Goal: Information Seeking & Learning: Compare options

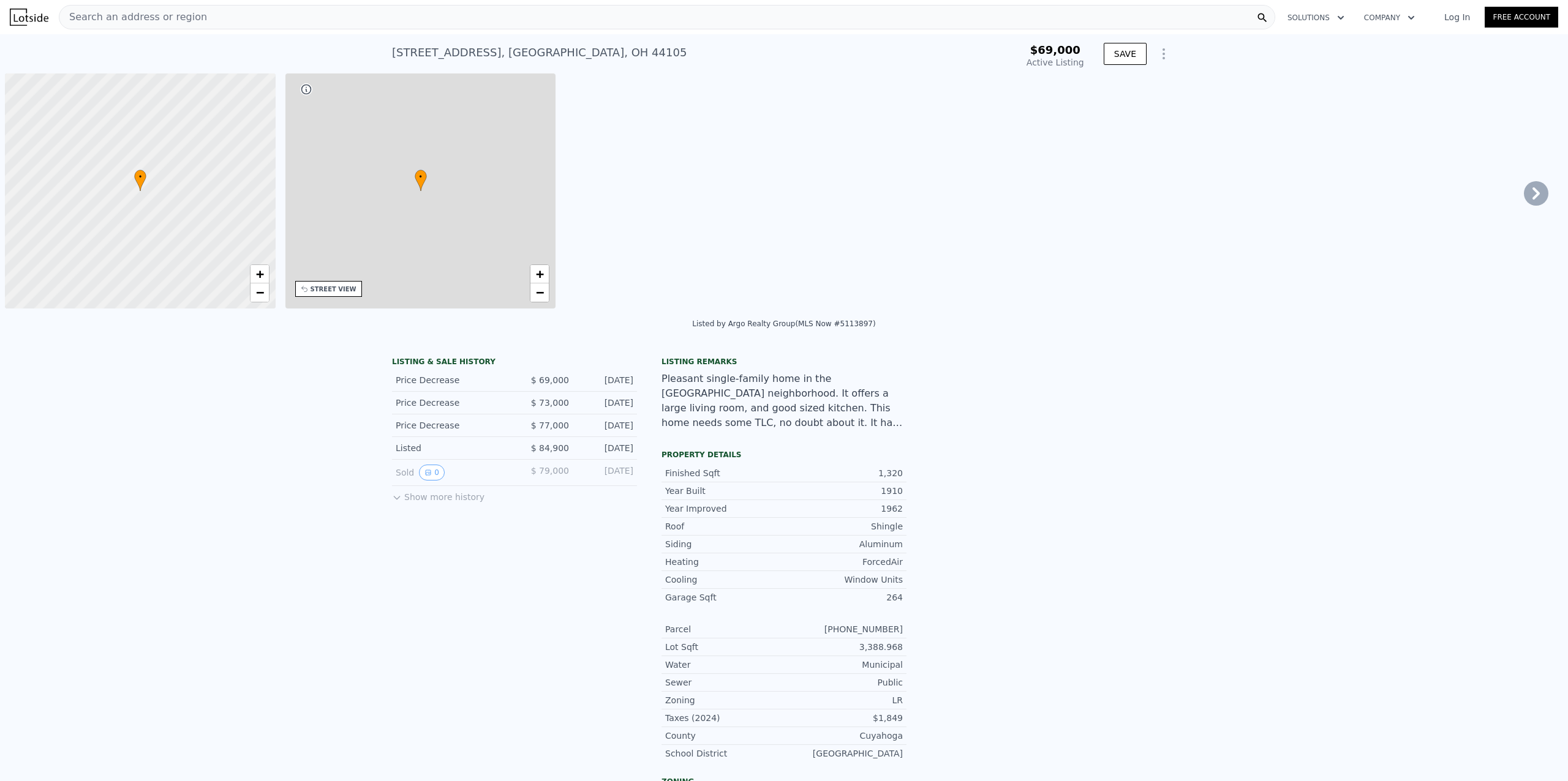
type input "-$ 75,562"
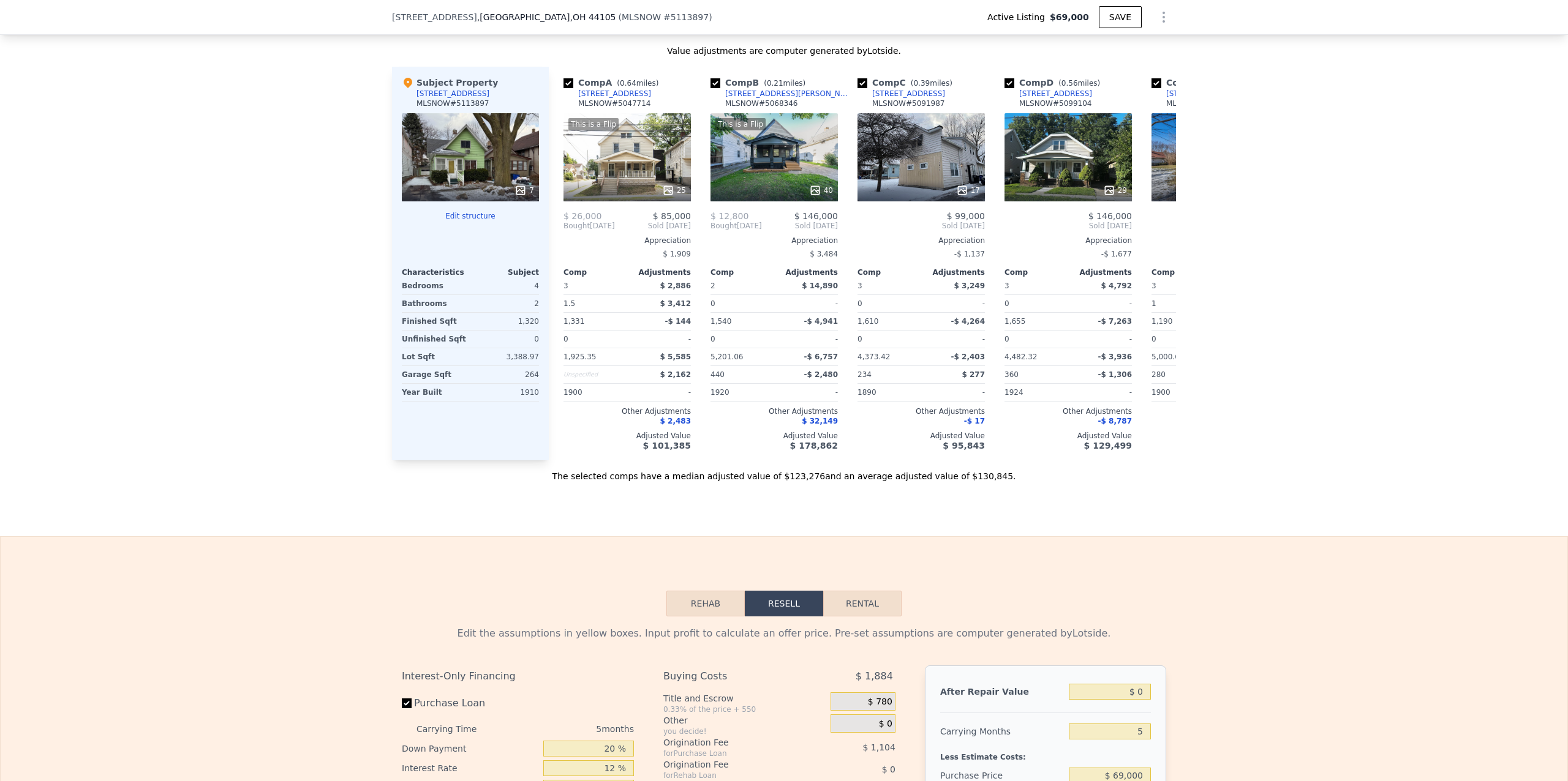
scroll to position [1198, 0]
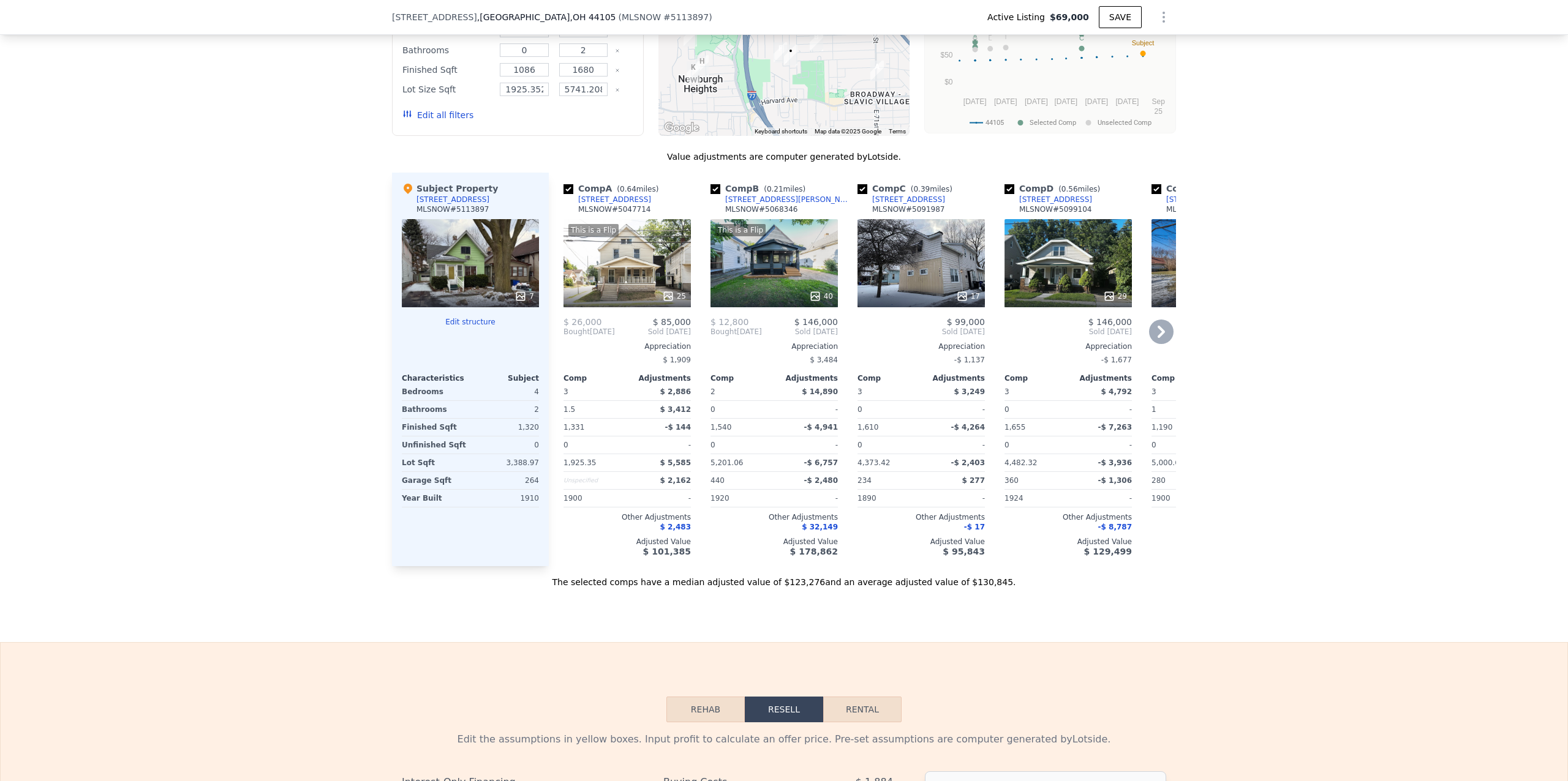
click at [758, 275] on div "This is a Flip 40" at bounding box center [774, 263] width 128 height 88
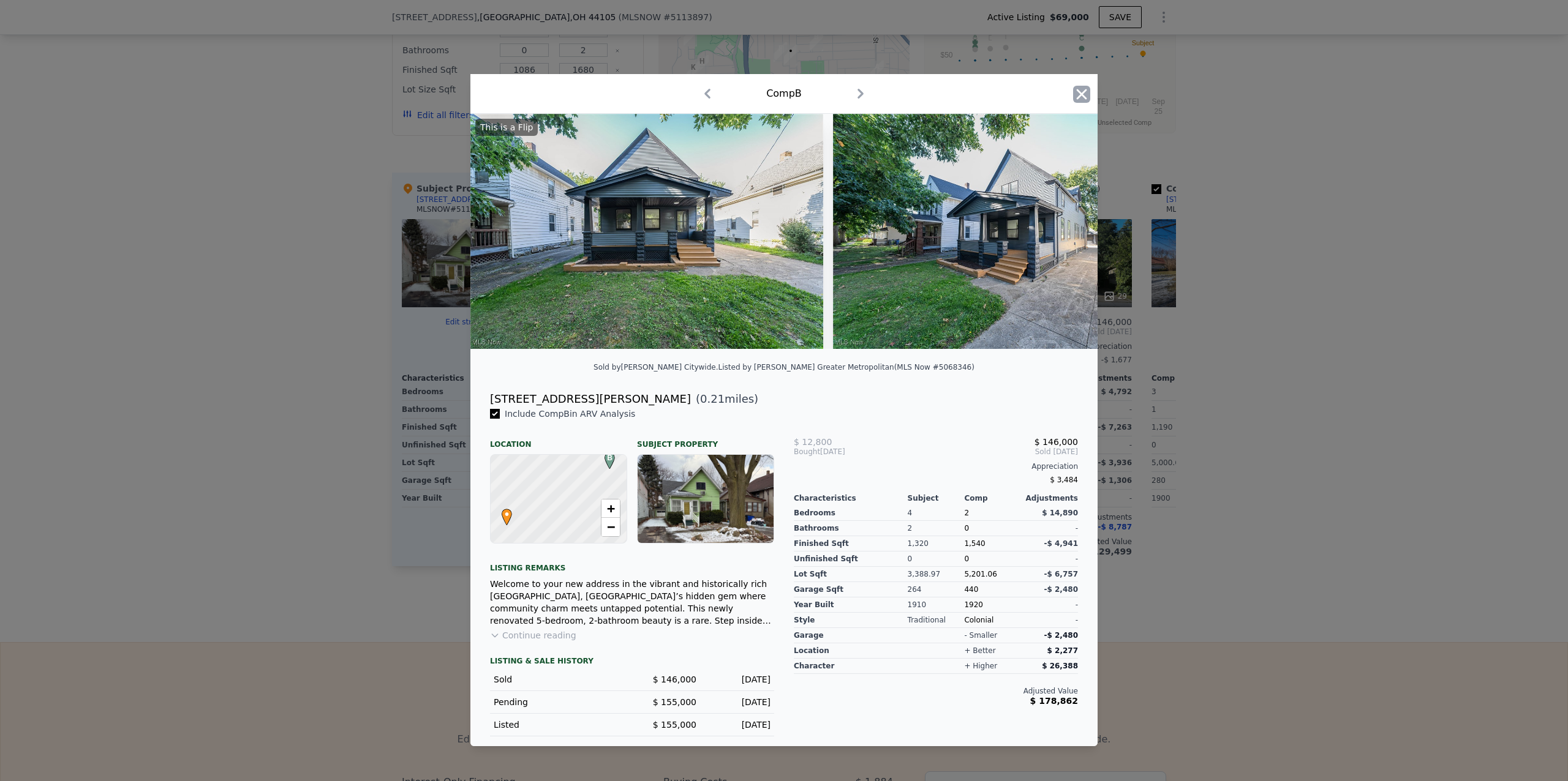
click at [1085, 90] on icon "button" at bounding box center [1082, 94] width 10 height 10
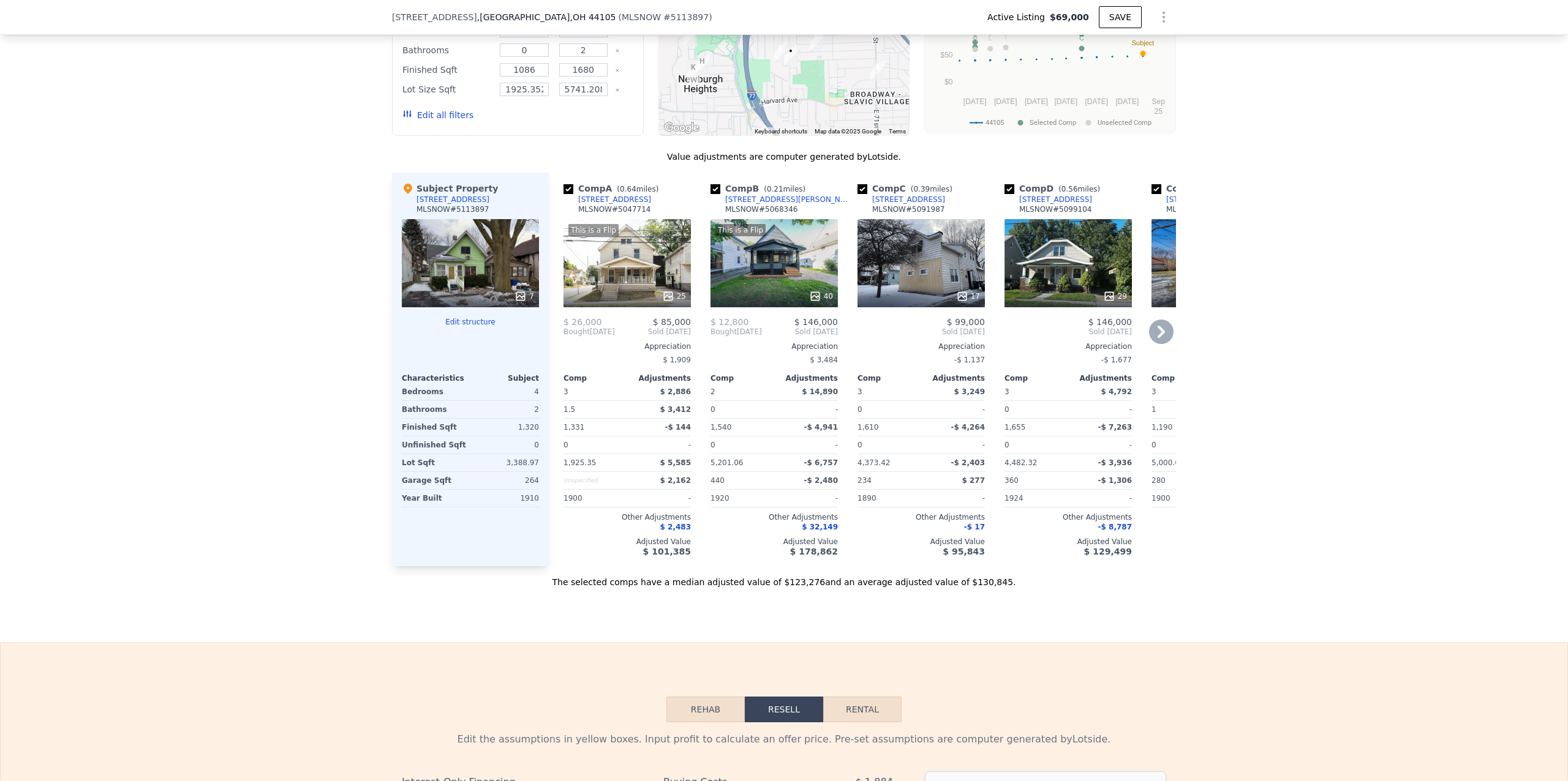
click at [617, 285] on div "This is a Flip 25" at bounding box center [627, 263] width 128 height 88
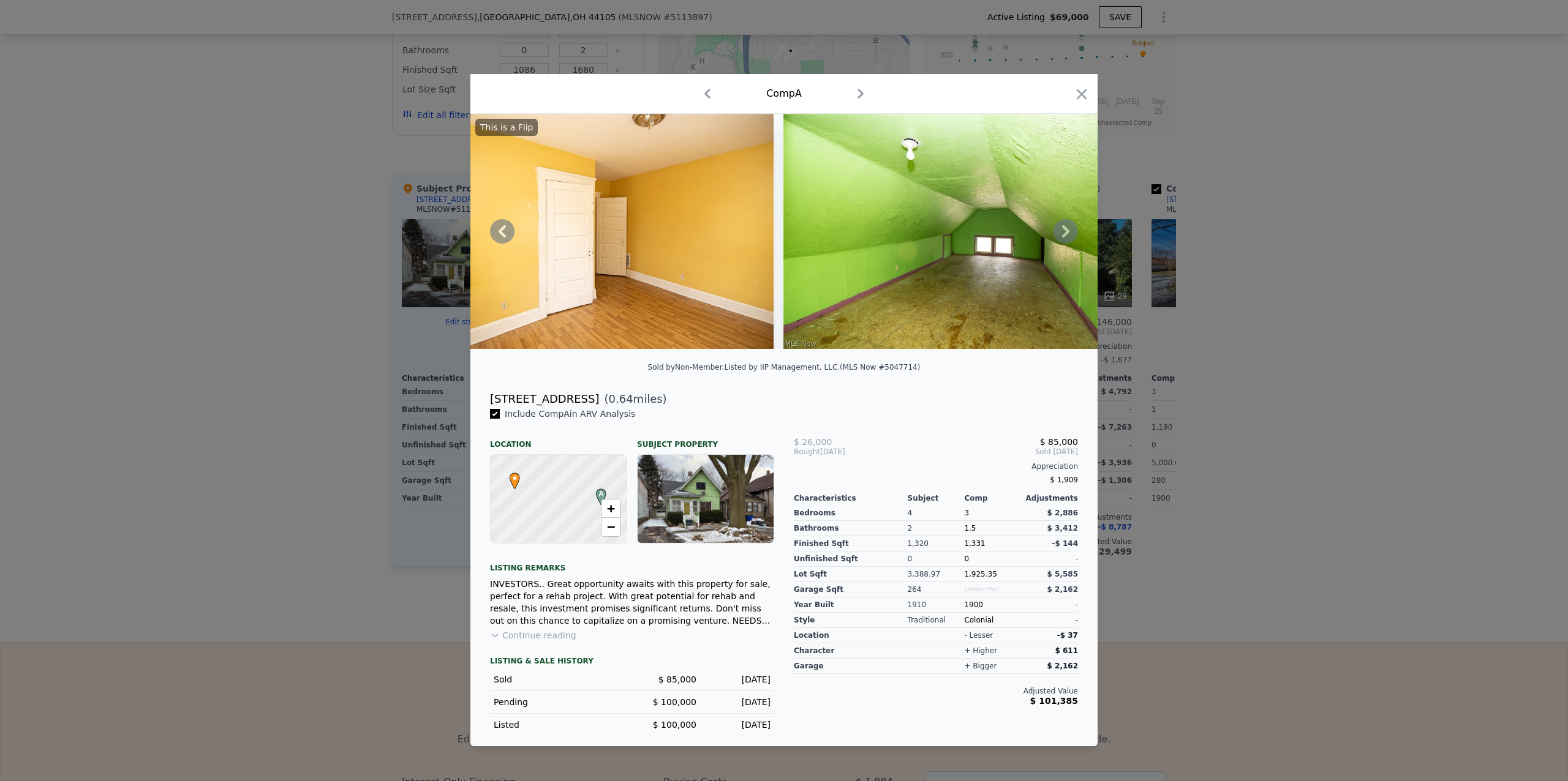
scroll to position [0, 7339]
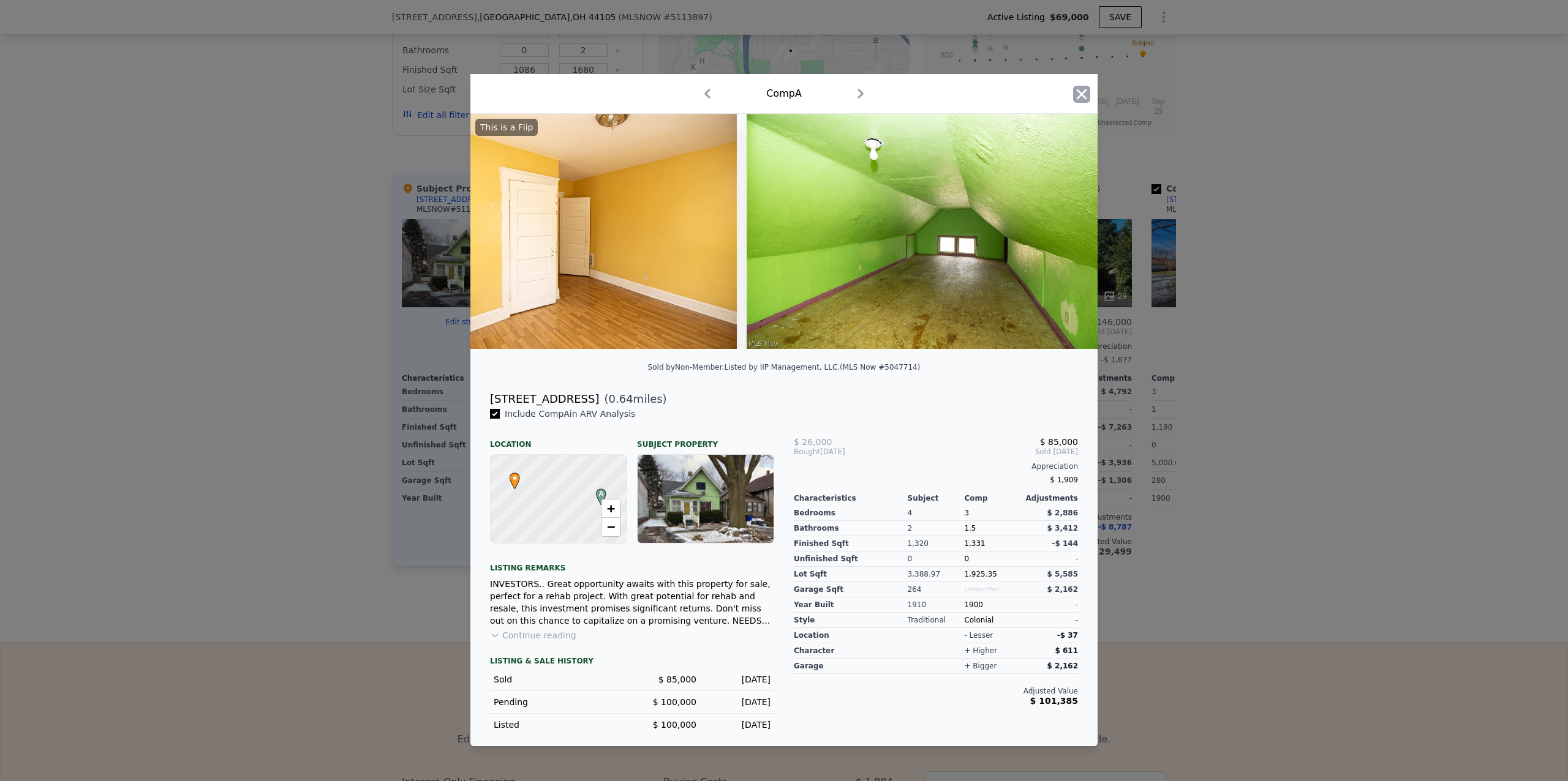
click at [1082, 86] on icon "button" at bounding box center [1082, 95] width 17 height 17
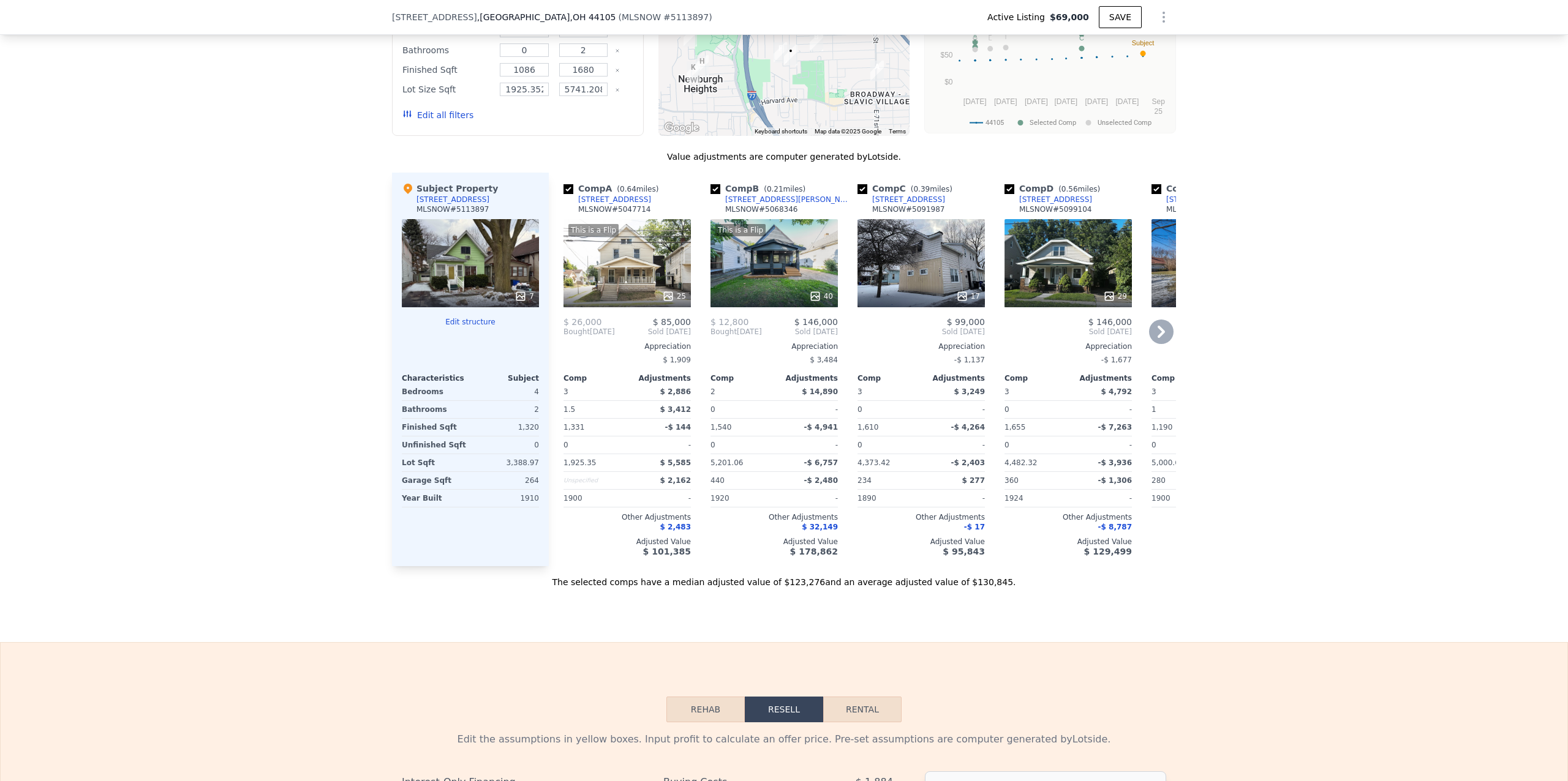
click at [769, 278] on div "This is a Flip 40" at bounding box center [774, 263] width 128 height 88
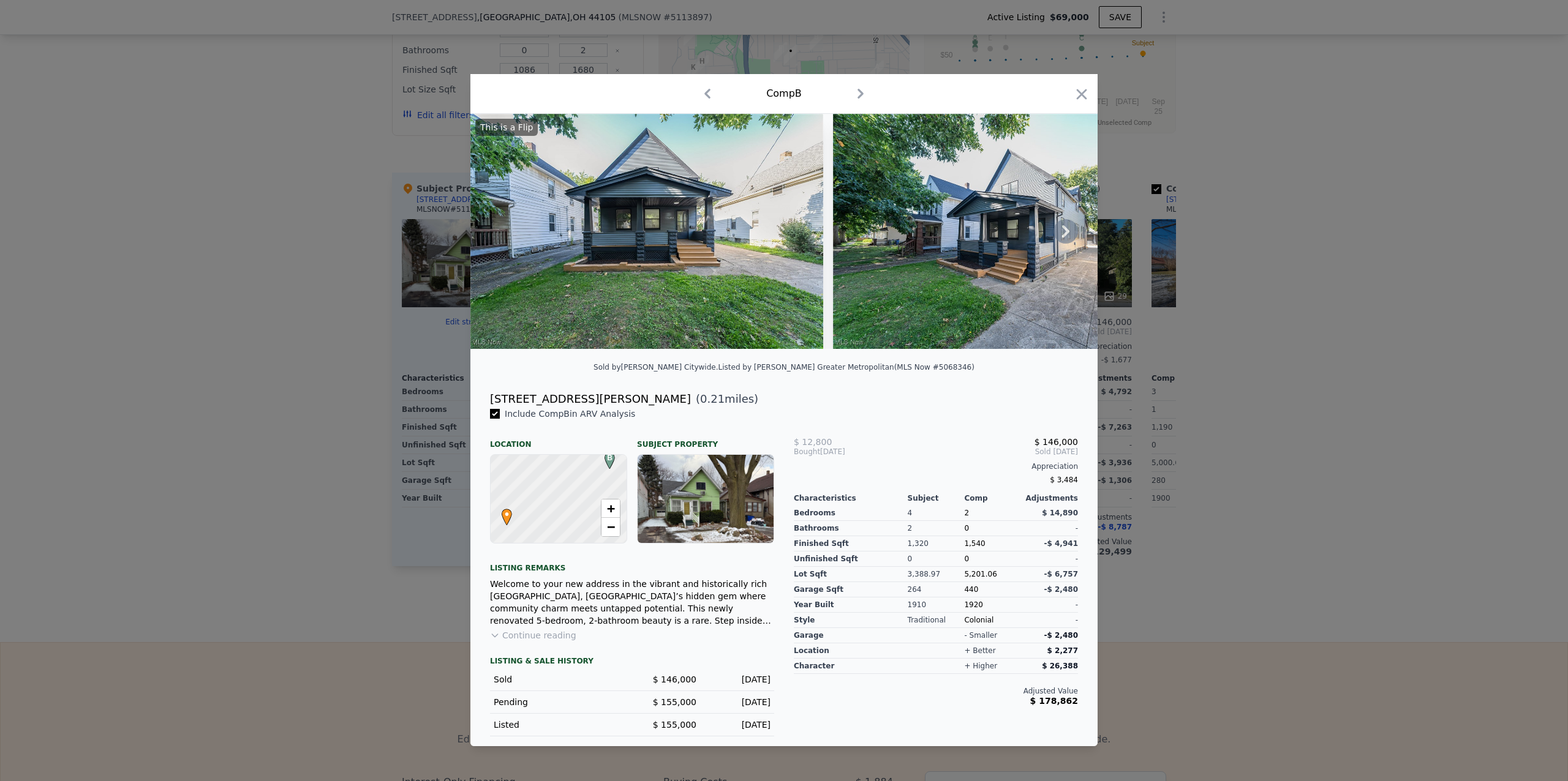
click at [695, 253] on img at bounding box center [647, 231] width 353 height 235
click at [1078, 90] on icon "button" at bounding box center [1082, 95] width 17 height 17
